Goal: Information Seeking & Learning: Learn about a topic

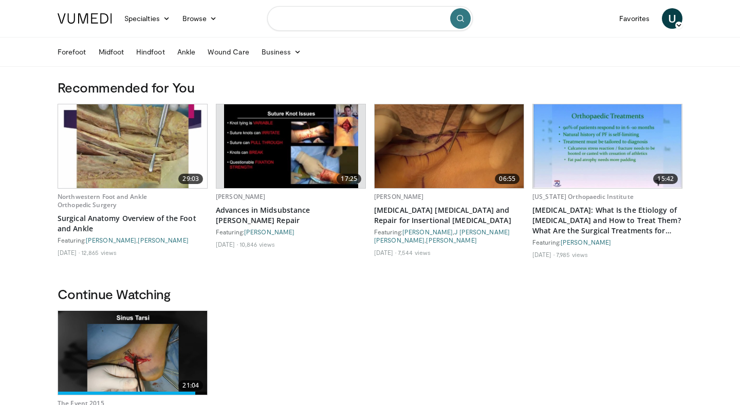
click at [371, 24] on input "Search topics, interventions" at bounding box center [370, 18] width 206 height 25
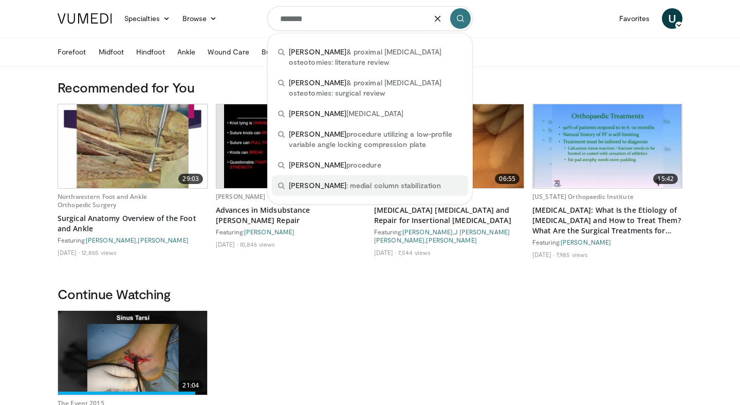
click at [392, 185] on span "lapidus : medial column stabilization" at bounding box center [365, 185] width 152 height 10
type input "**********"
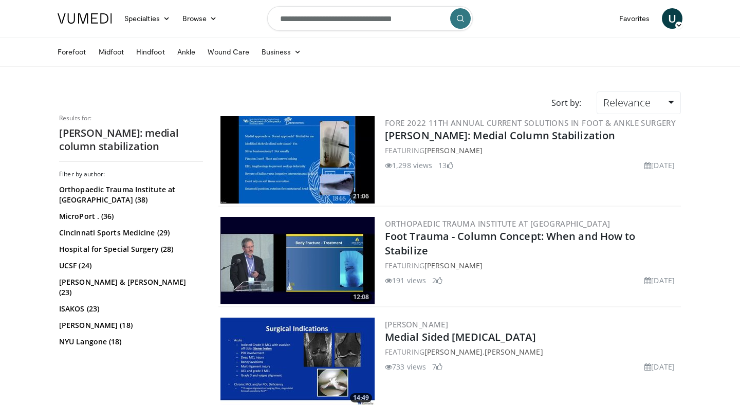
click at [315, 153] on img at bounding box center [298, 159] width 154 height 87
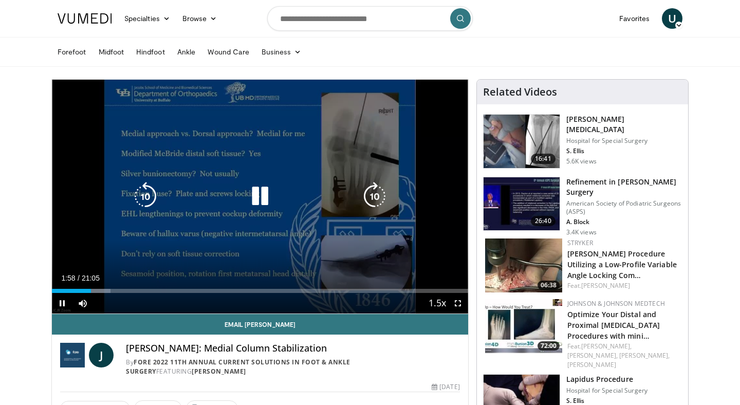
click at [332, 229] on div "10 seconds Tap to unmute" at bounding box center [260, 197] width 416 height 234
click at [259, 202] on icon "Video Player" at bounding box center [260, 196] width 29 height 29
click at [260, 191] on icon "Video Player" at bounding box center [260, 196] width 29 height 29
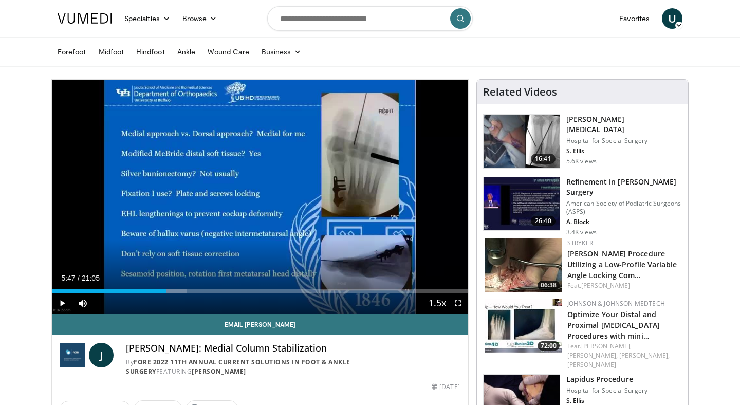
click at [260, 191] on div "10 seconds Tap to unmute" at bounding box center [260, 197] width 416 height 234
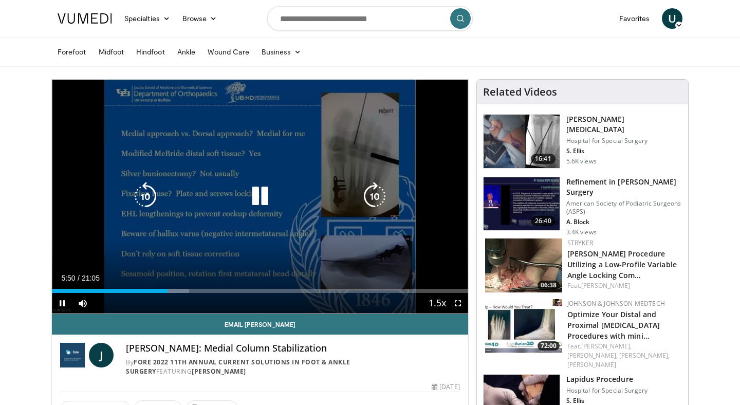
click at [223, 188] on div "Video Player" at bounding box center [260, 196] width 250 height 21
click at [263, 203] on icon "Video Player" at bounding box center [260, 196] width 29 height 29
click at [243, 204] on div "Video Player" at bounding box center [260, 196] width 250 height 21
click at [244, 204] on div "Video Player" at bounding box center [260, 196] width 250 height 21
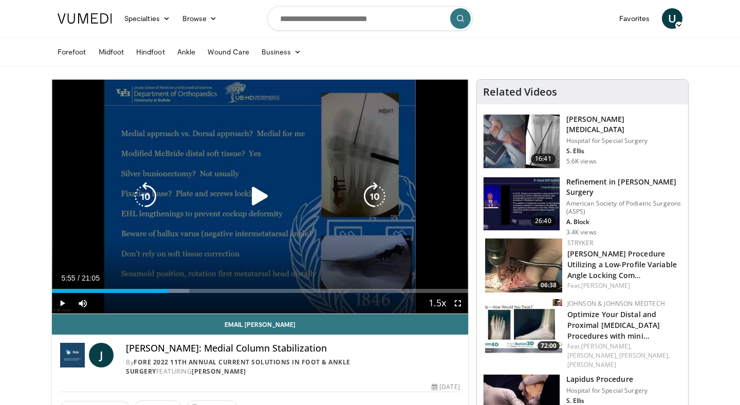
click at [256, 201] on icon "Video Player" at bounding box center [260, 196] width 29 height 29
click at [148, 202] on icon "Video Player" at bounding box center [145, 196] width 29 height 29
click at [261, 190] on icon "Video Player" at bounding box center [260, 196] width 29 height 29
click at [255, 196] on icon "Video Player" at bounding box center [260, 196] width 29 height 29
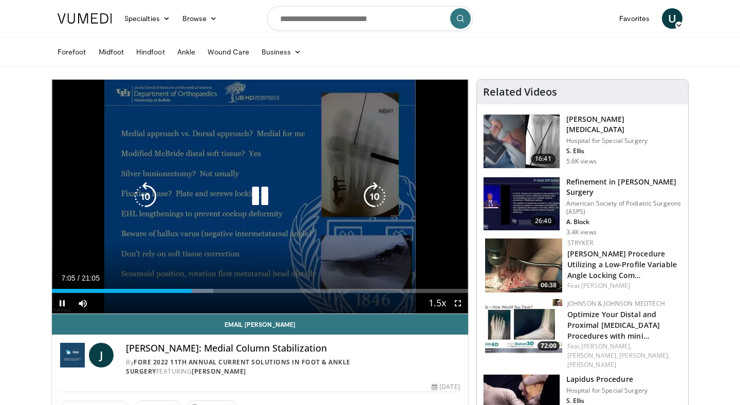
click at [151, 204] on icon "Video Player" at bounding box center [145, 196] width 29 height 29
click at [151, 207] on icon "Video Player" at bounding box center [145, 196] width 29 height 29
click at [250, 236] on div "30 seconds Tap to unmute" at bounding box center [260, 197] width 416 height 234
click at [269, 195] on icon "Video Player" at bounding box center [260, 196] width 29 height 29
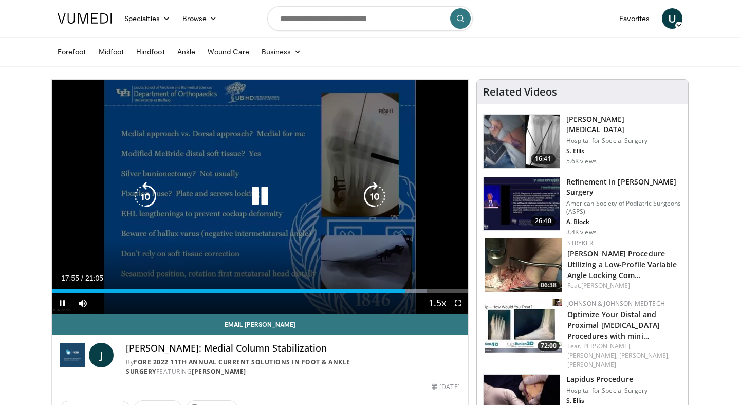
click at [265, 190] on icon "Video Player" at bounding box center [260, 196] width 29 height 29
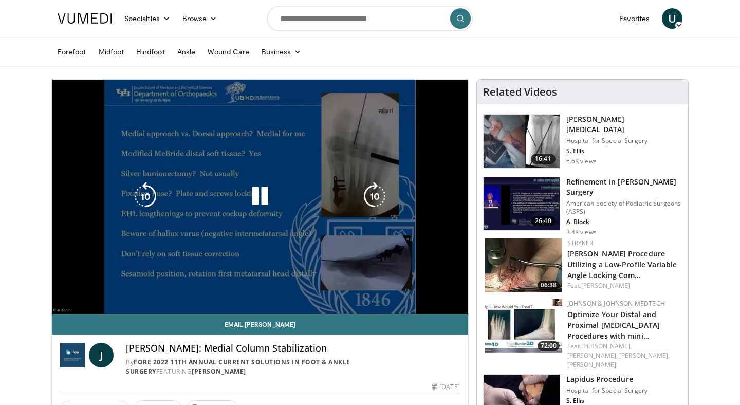
click at [63, 302] on div "30 seconds Tap to unmute" at bounding box center [260, 197] width 416 height 234
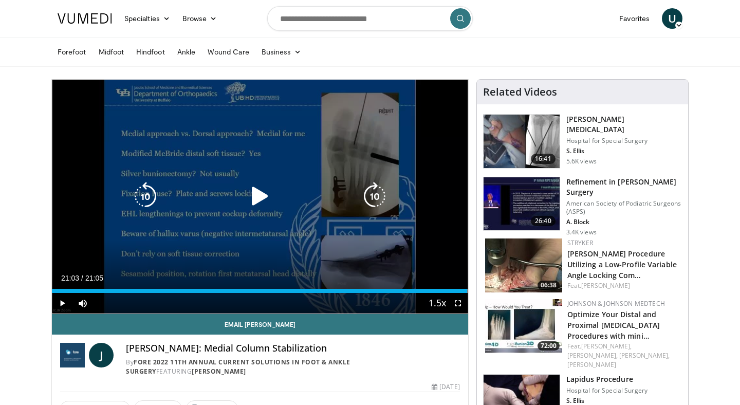
click at [263, 195] on icon "Video Player" at bounding box center [260, 196] width 29 height 29
click at [270, 202] on icon "Video Player" at bounding box center [260, 196] width 29 height 29
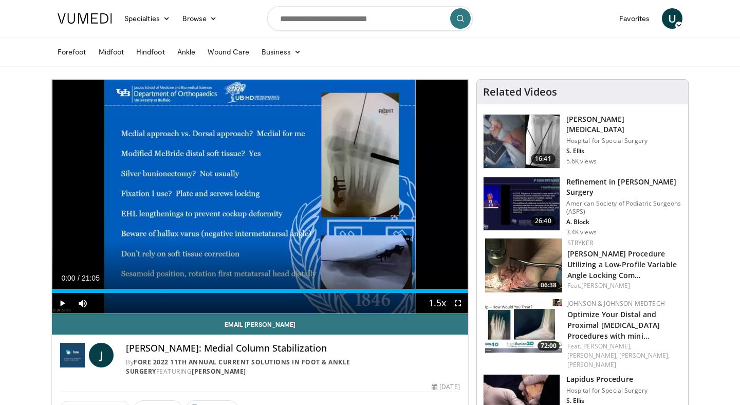
click at [534, 134] on img at bounding box center [522, 141] width 76 height 53
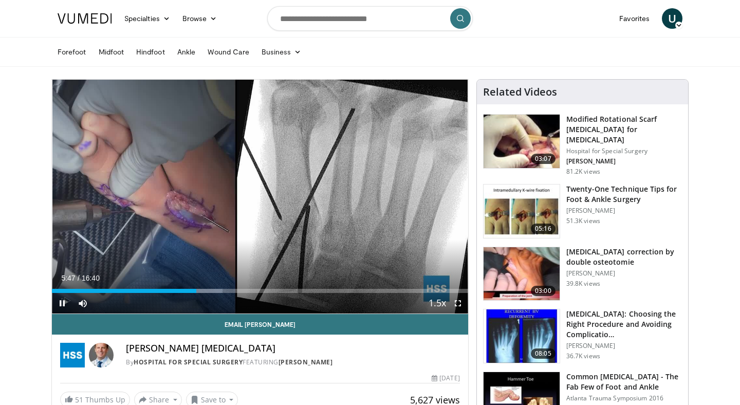
click at [321, 266] on div "10 seconds Tap to unmute" at bounding box center [260, 197] width 416 height 234
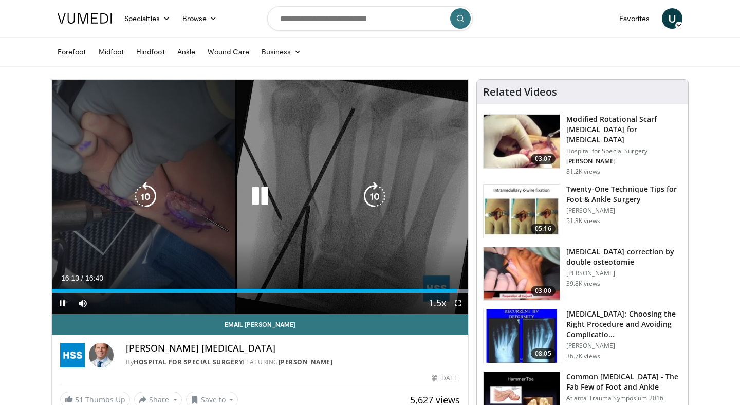
click at [267, 196] on icon "Video Player" at bounding box center [260, 196] width 29 height 29
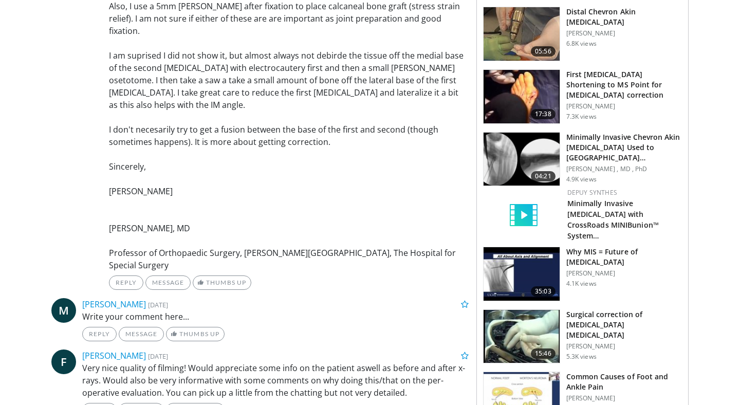
scroll to position [882, 0]
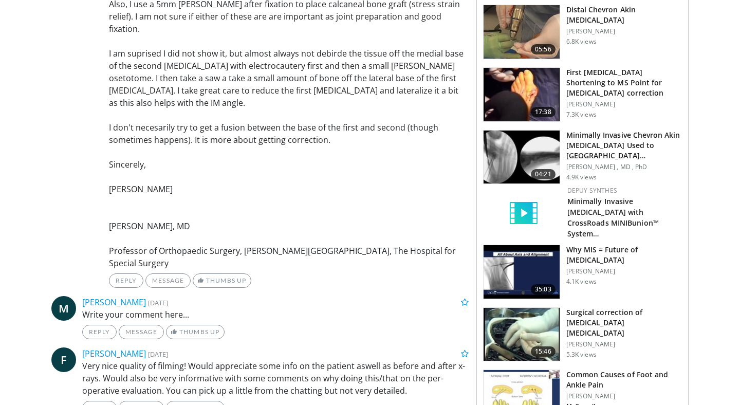
click at [540, 169] on span "04:21" at bounding box center [543, 174] width 25 height 10
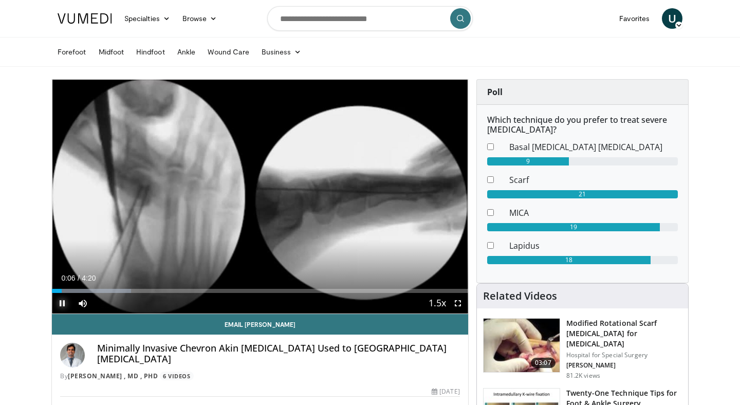
click at [61, 302] on span "Video Player" at bounding box center [62, 303] width 21 height 21
